Goal: Find specific page/section: Find specific page/section

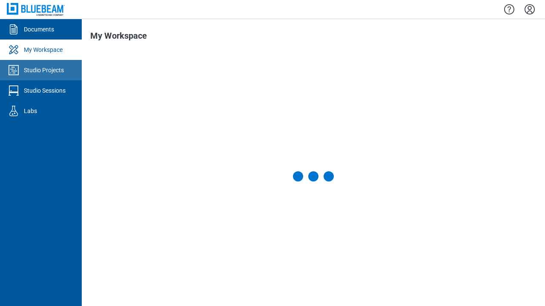
click at [41, 70] on div "Studio Projects" at bounding box center [44, 70] width 40 height 9
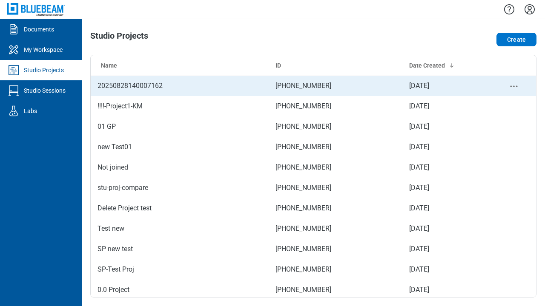
click at [310, 86] on td "[PHONE_NUMBER]" at bounding box center [336, 86] width 134 height 20
